Goal: Navigation & Orientation: Find specific page/section

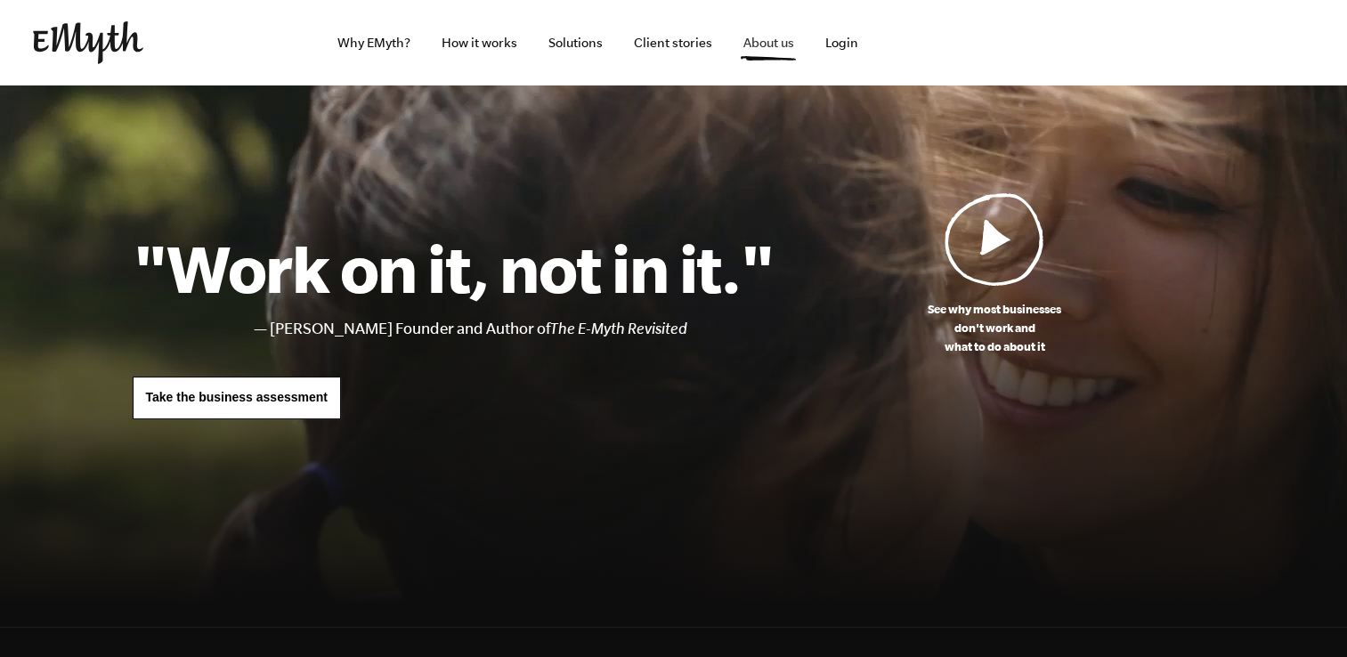
click at [773, 41] on link "About us" at bounding box center [768, 42] width 79 height 85
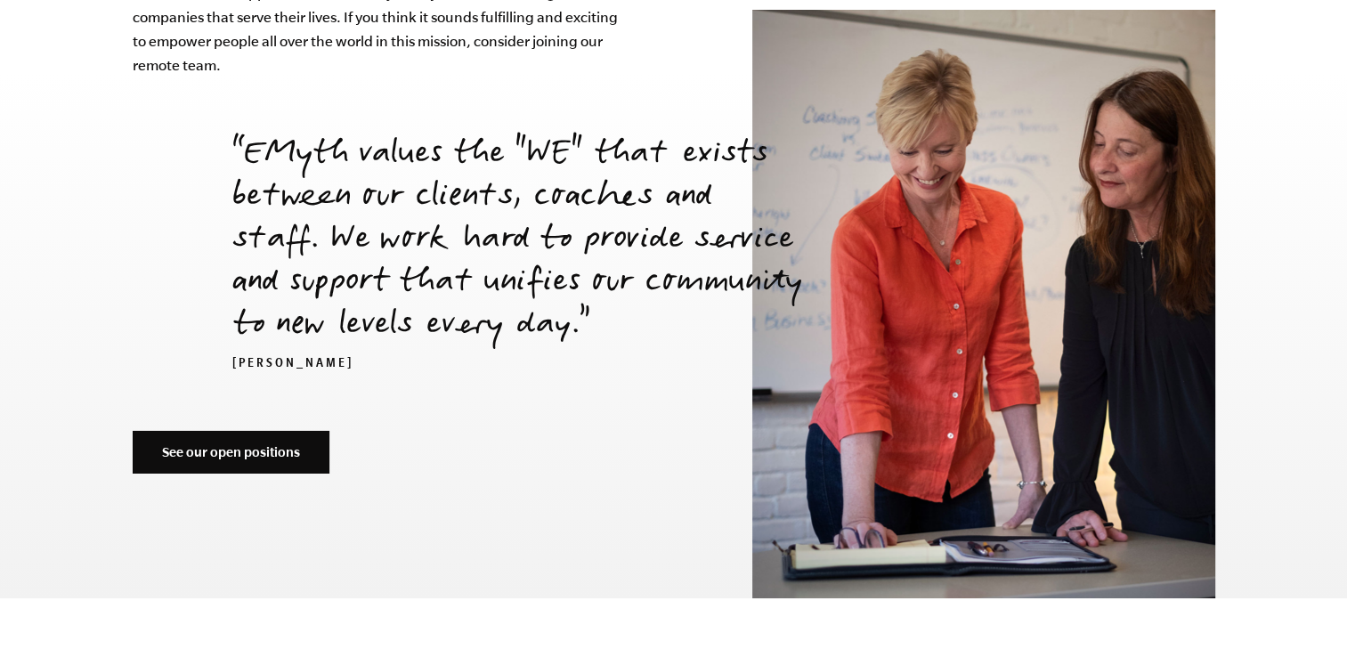
scroll to position [6106, 0]
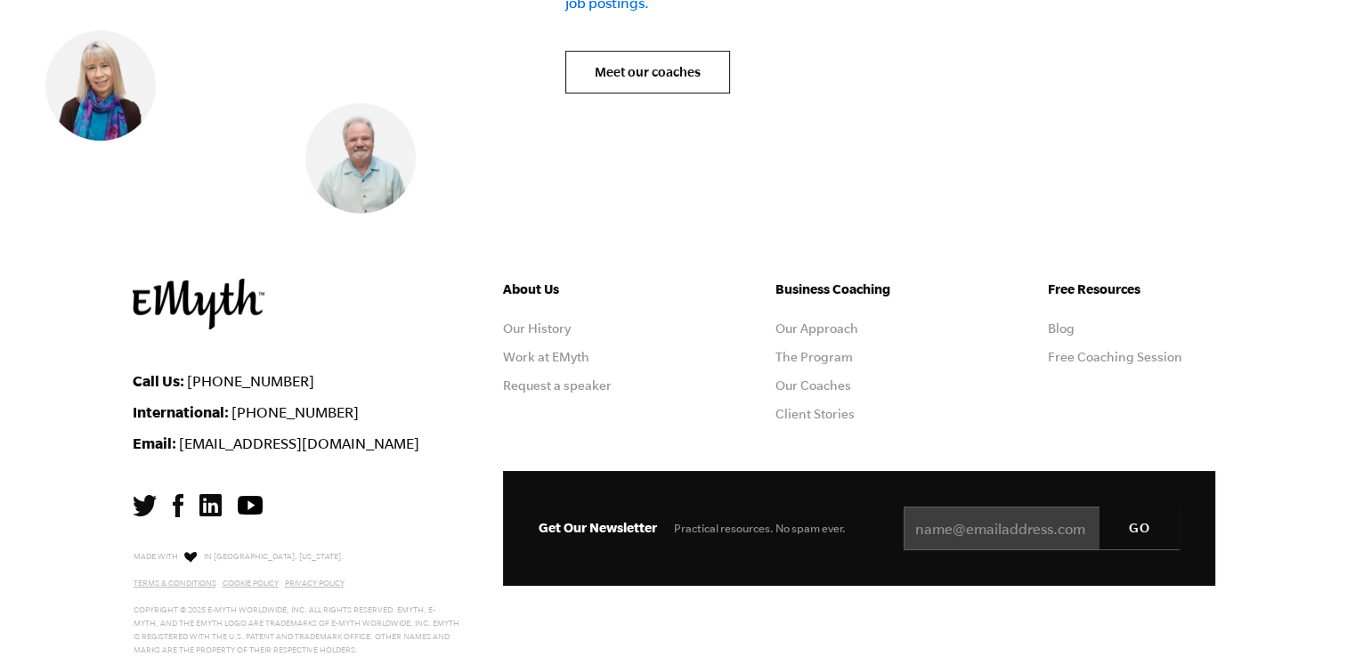
scroll to position [7392, 0]
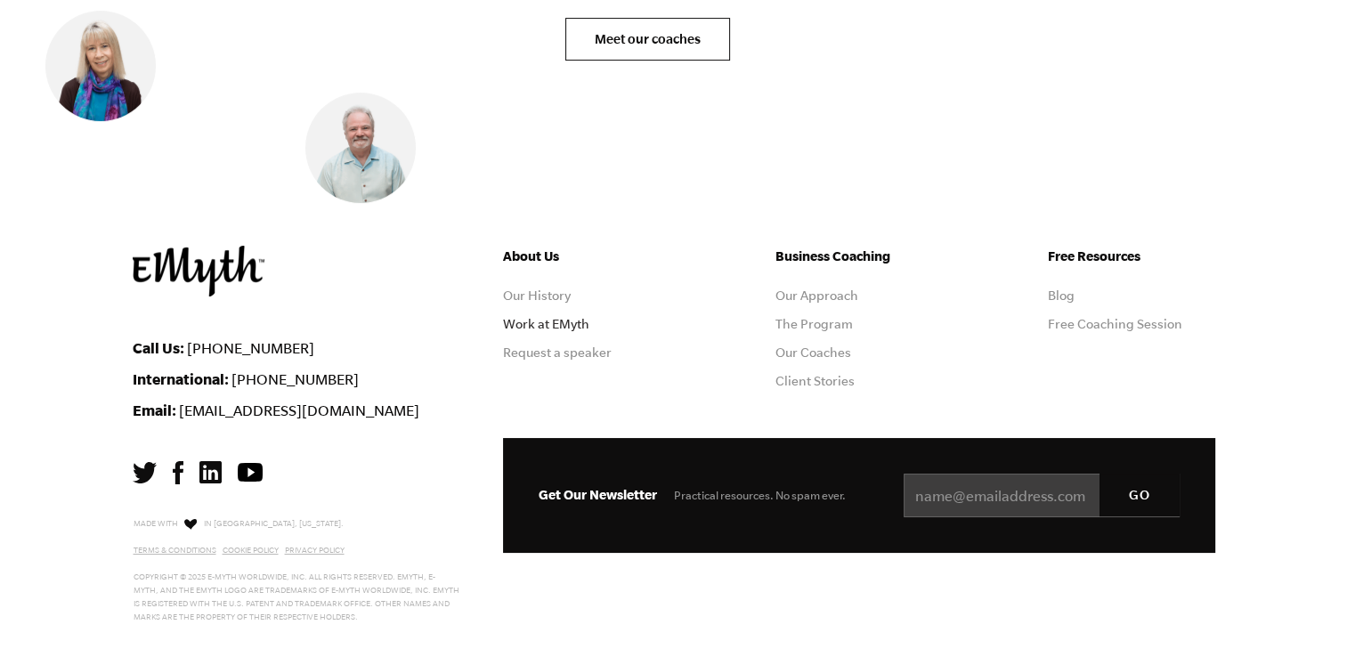
click at [542, 317] on link "Work at EMyth" at bounding box center [546, 324] width 86 height 14
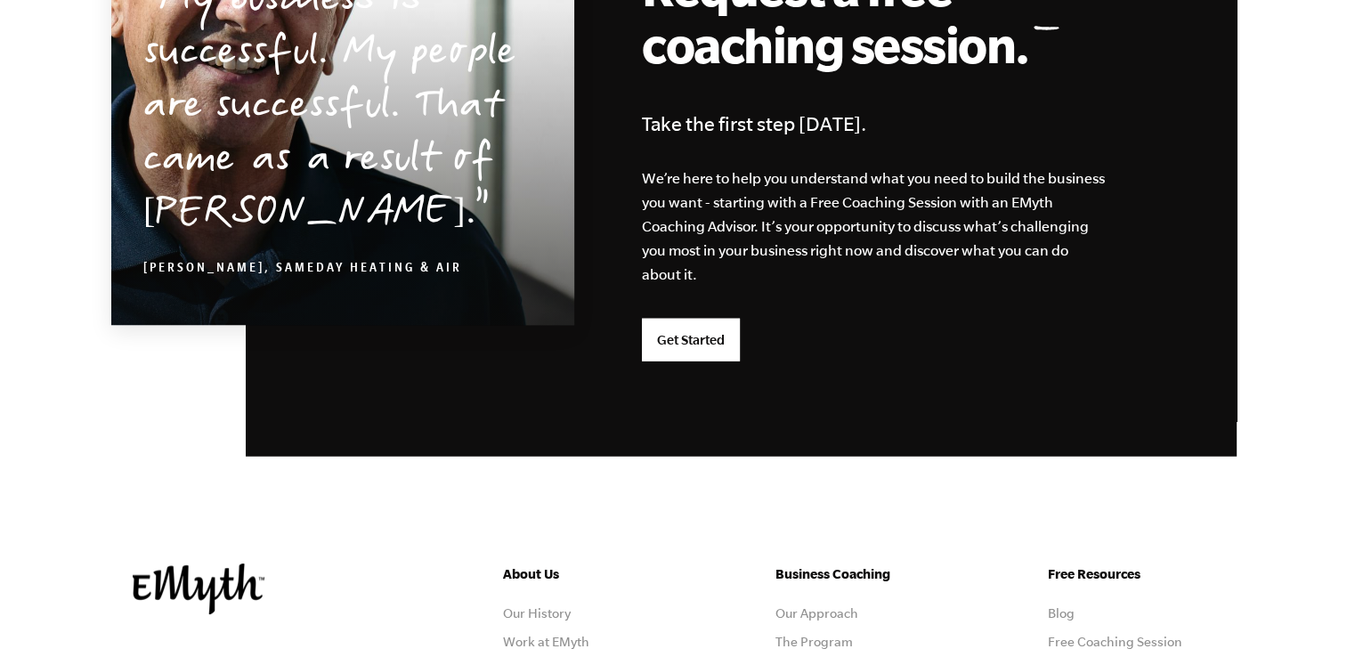
scroll to position [4826, 0]
